Goal: Register for event/course

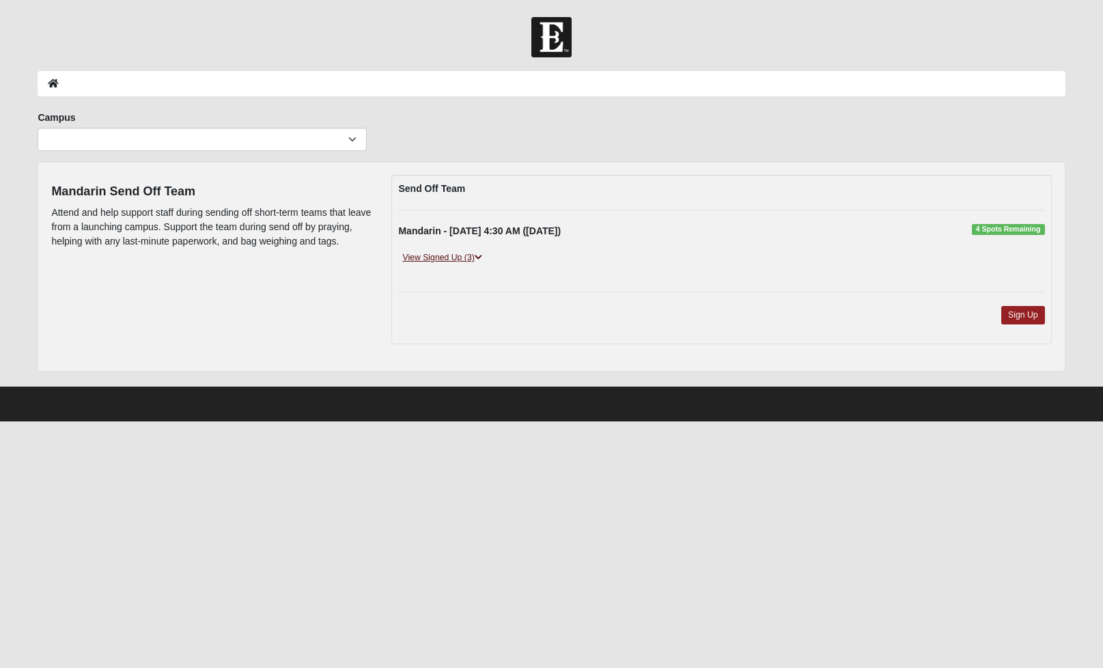
click at [481, 255] on icon at bounding box center [479, 257] width 8 height 8
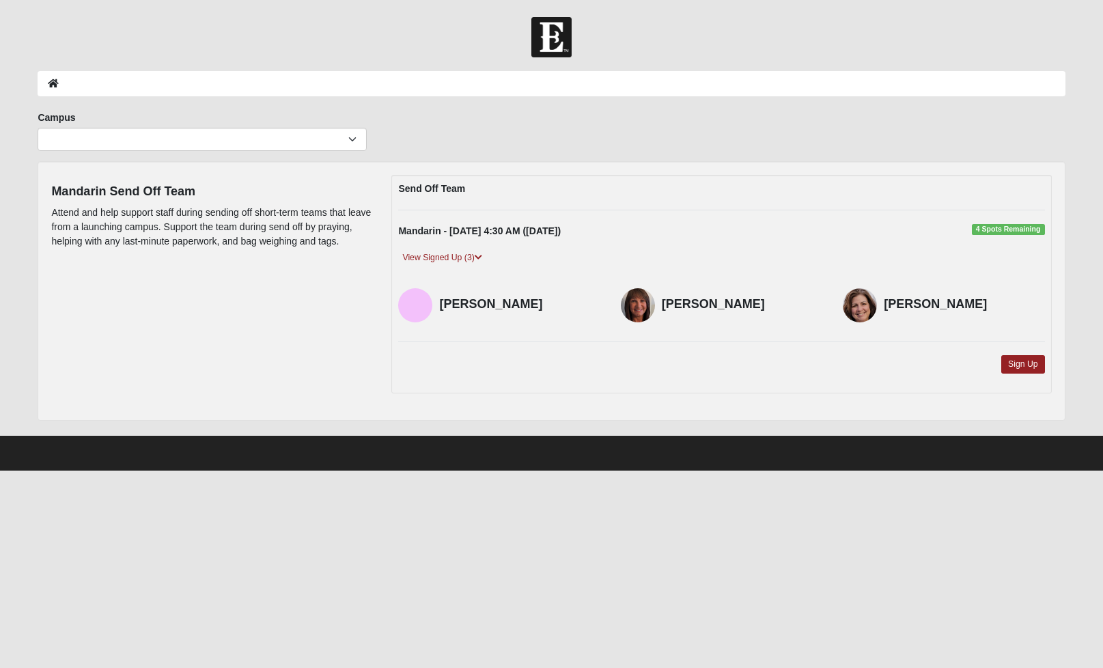
click at [865, 305] on img at bounding box center [860, 305] width 34 height 34
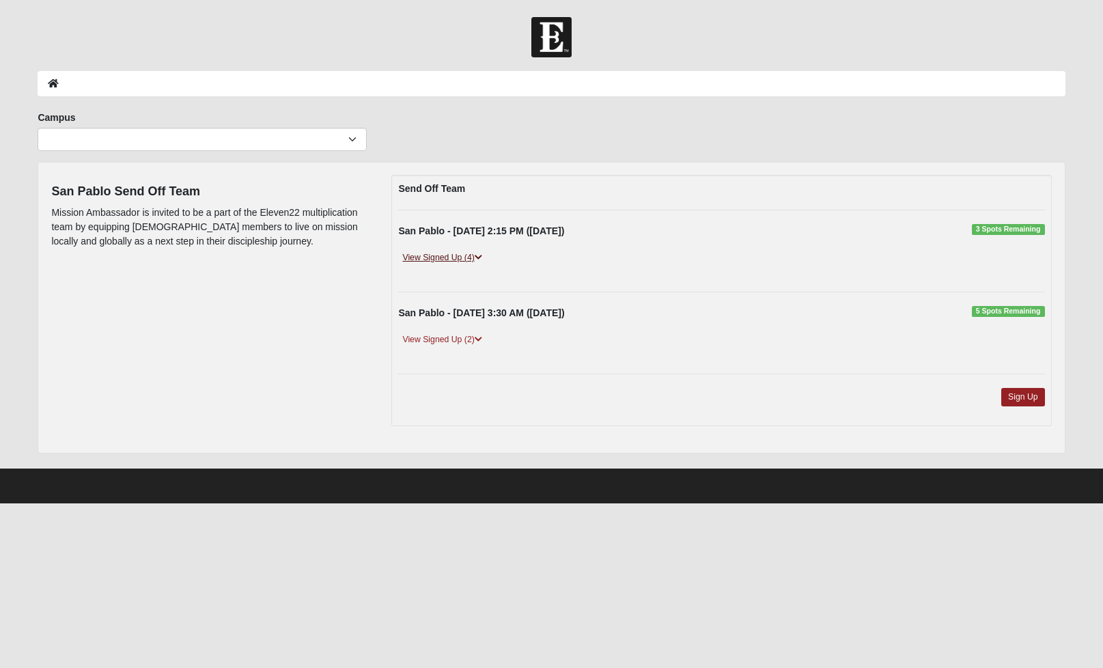
click at [479, 256] on icon at bounding box center [479, 257] width 8 height 8
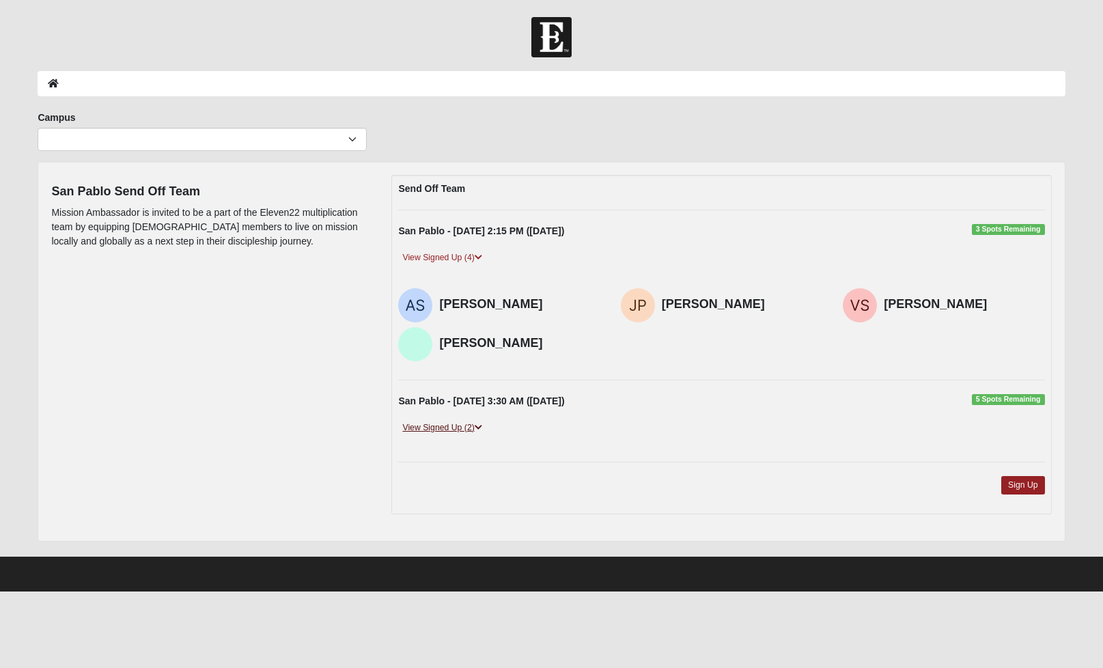
click at [482, 424] on icon at bounding box center [479, 427] width 8 height 8
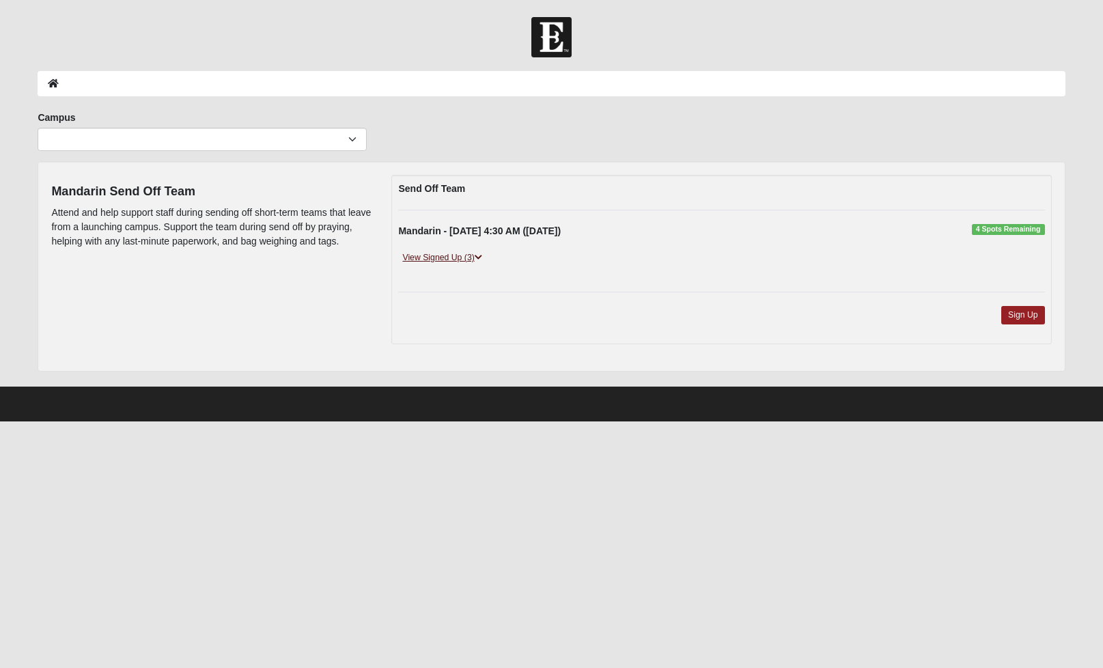
click at [479, 255] on icon at bounding box center [479, 257] width 8 height 8
